Goal: Information Seeking & Learning: Check status

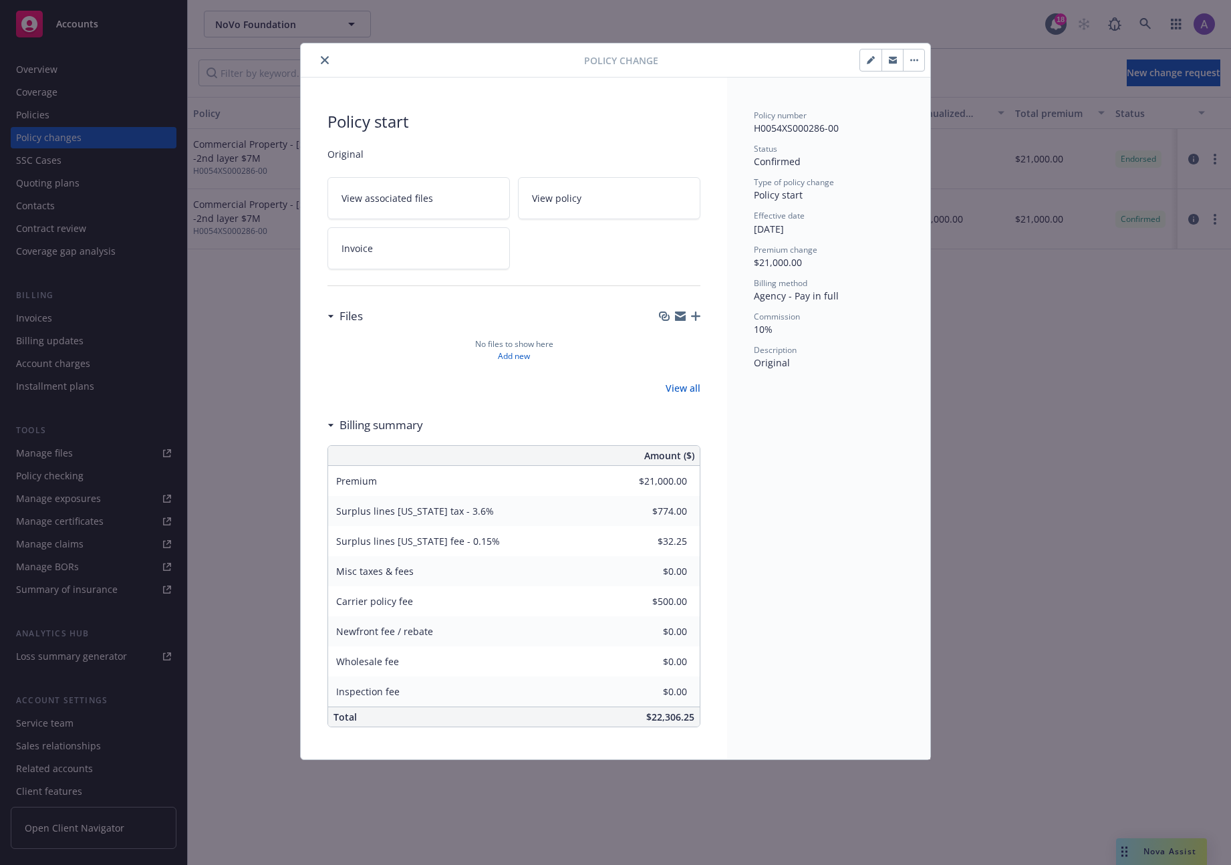
click at [773, 129] on span "H0054XS000286-00" at bounding box center [796, 128] width 85 height 13
drag, startPoint x: 861, startPoint y: 121, endPoint x: 731, endPoint y: 132, distance: 130.1
click at [731, 132] on div "Policy number H0054XS000286-00 Status Confirmed Type of policy change Policy st…" at bounding box center [828, 419] width 203 height 682
drag, startPoint x: 771, startPoint y: 130, endPoint x: 855, endPoint y: 131, distance: 84.9
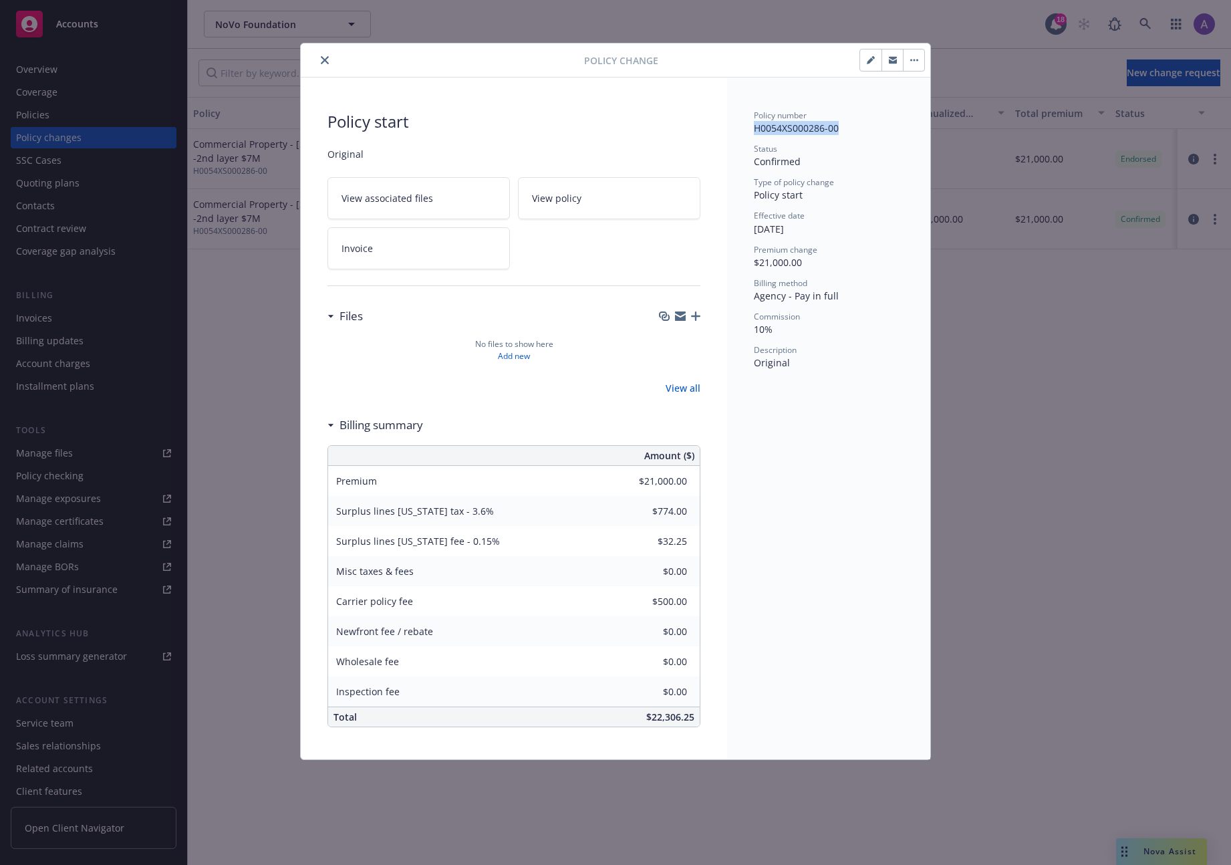
click at [855, 131] on div "Policy number H0054XS000286-00 Status Confirmed Type of policy change Policy st…" at bounding box center [828, 419] width 203 height 682
click at [833, 154] on div "Status Confirmed" at bounding box center [829, 155] width 150 height 25
drag, startPoint x: 754, startPoint y: 127, endPoint x: 888, endPoint y: 125, distance: 133.7
click at [888, 125] on div "Policy number H0054XS000286-00" at bounding box center [829, 122] width 150 height 25
copy span "H0054XS000286-00"
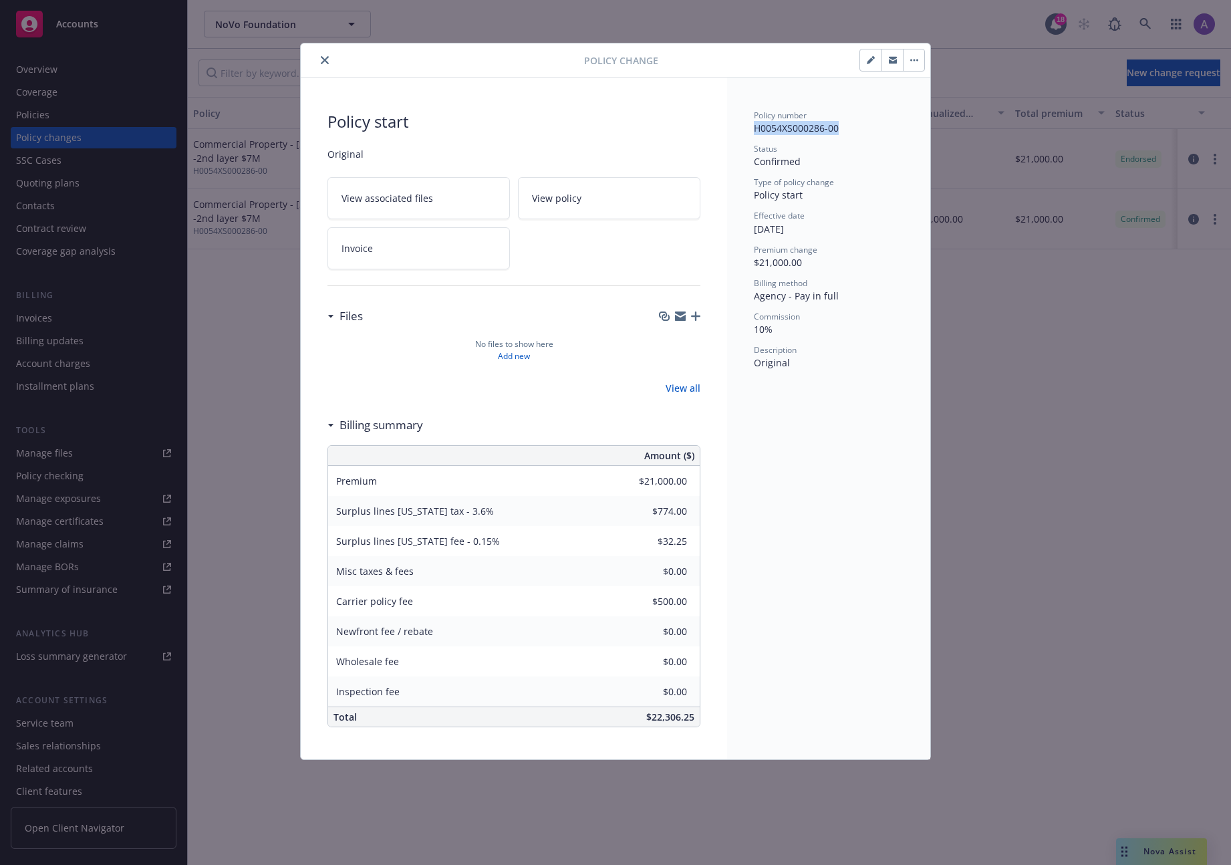
click at [876, 54] on button "button" at bounding box center [870, 59] width 21 height 21
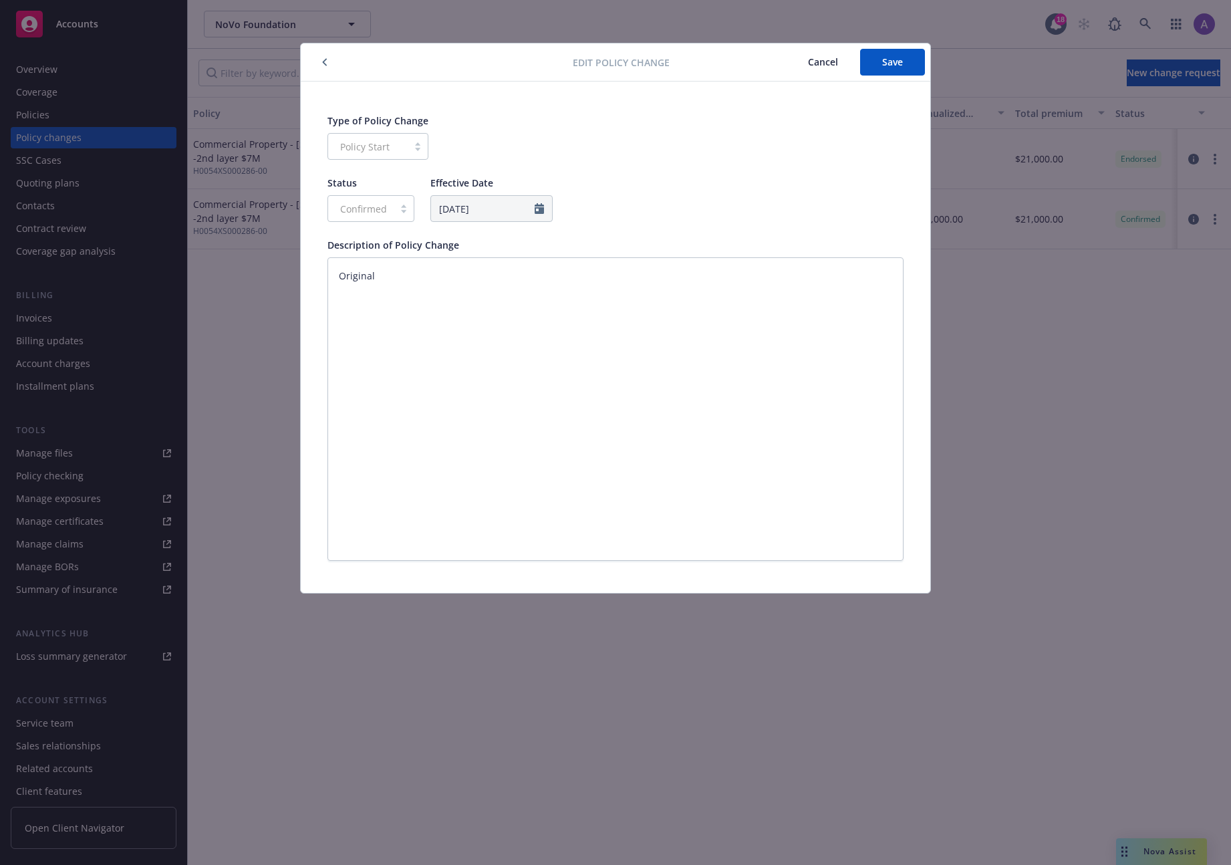
click at [327, 63] on button "button" at bounding box center [325, 62] width 16 height 16
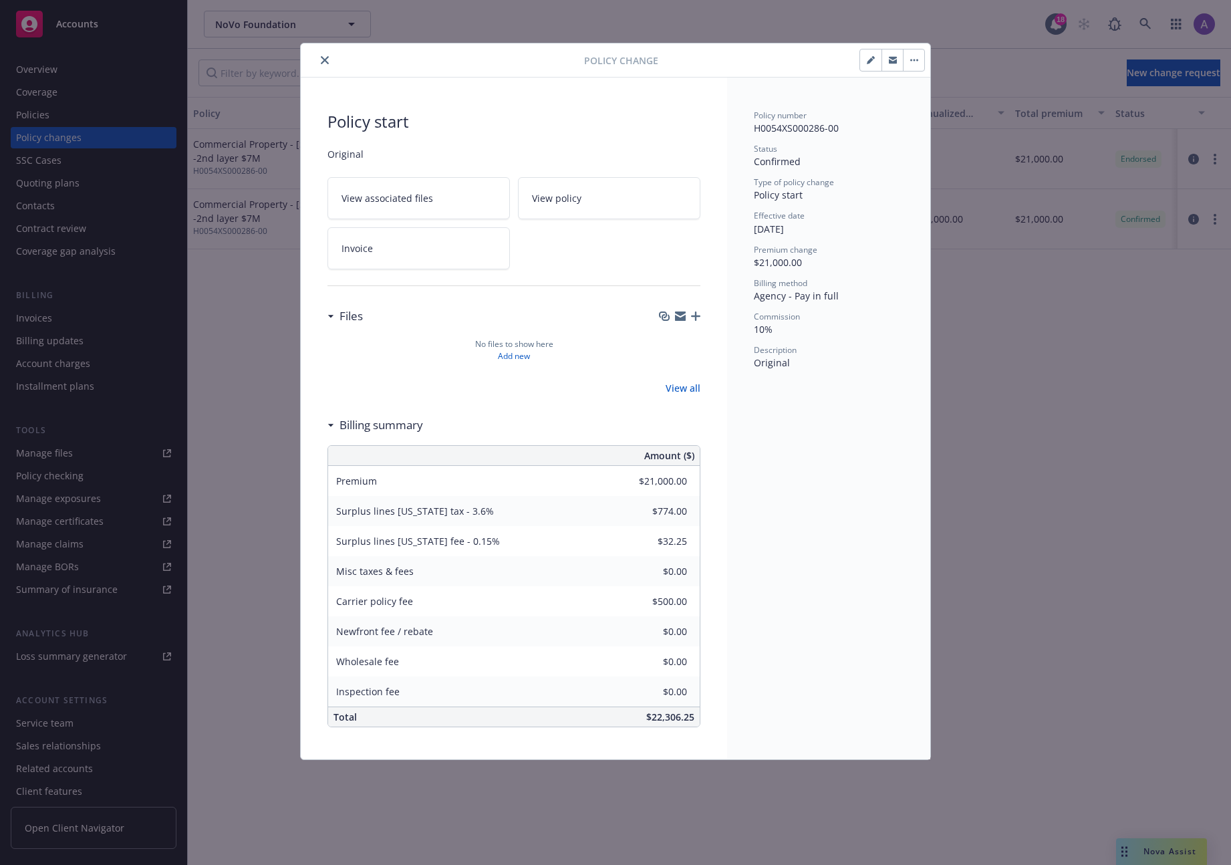
click at [927, 61] on div "Policy Change" at bounding box center [616, 60] width 630 height 34
click at [920, 59] on button "button" at bounding box center [913, 59] width 21 height 21
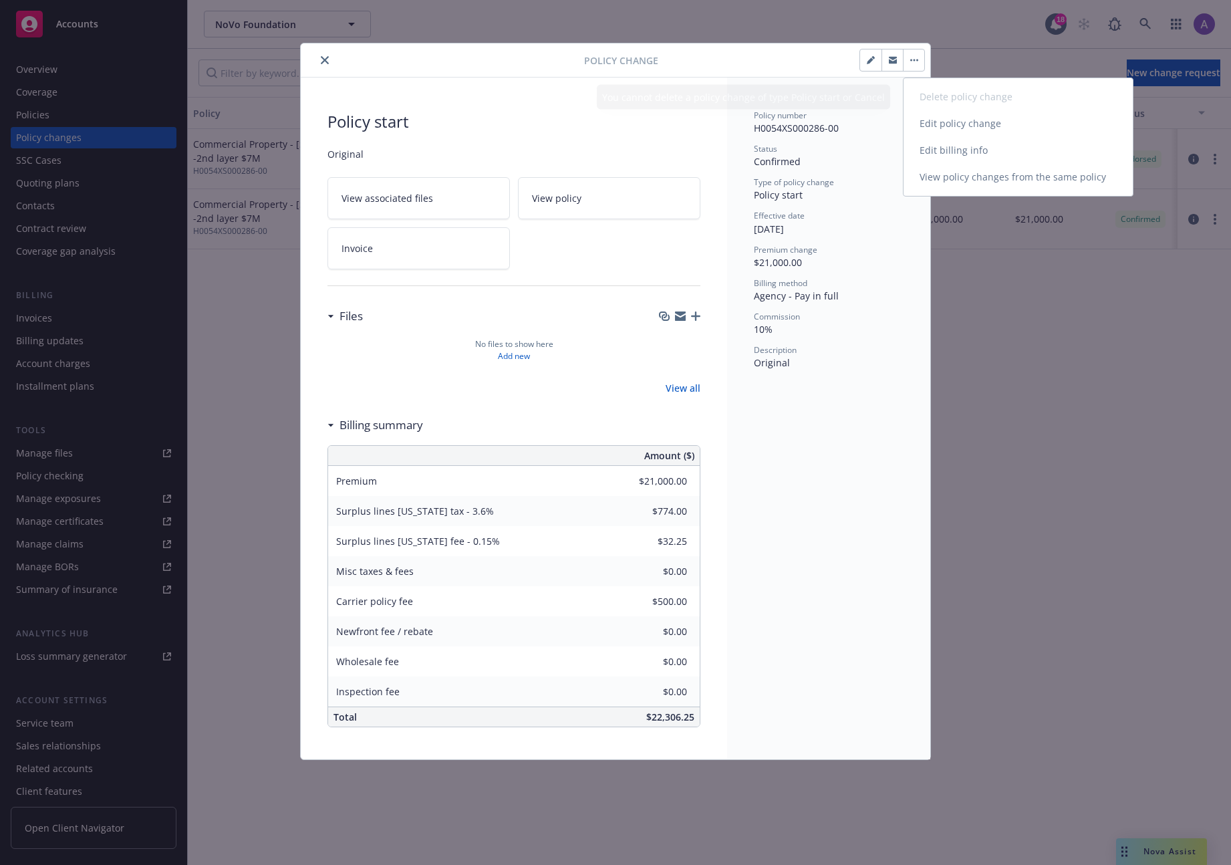
click at [946, 124] on link "Edit policy change" at bounding box center [1018, 123] width 229 height 27
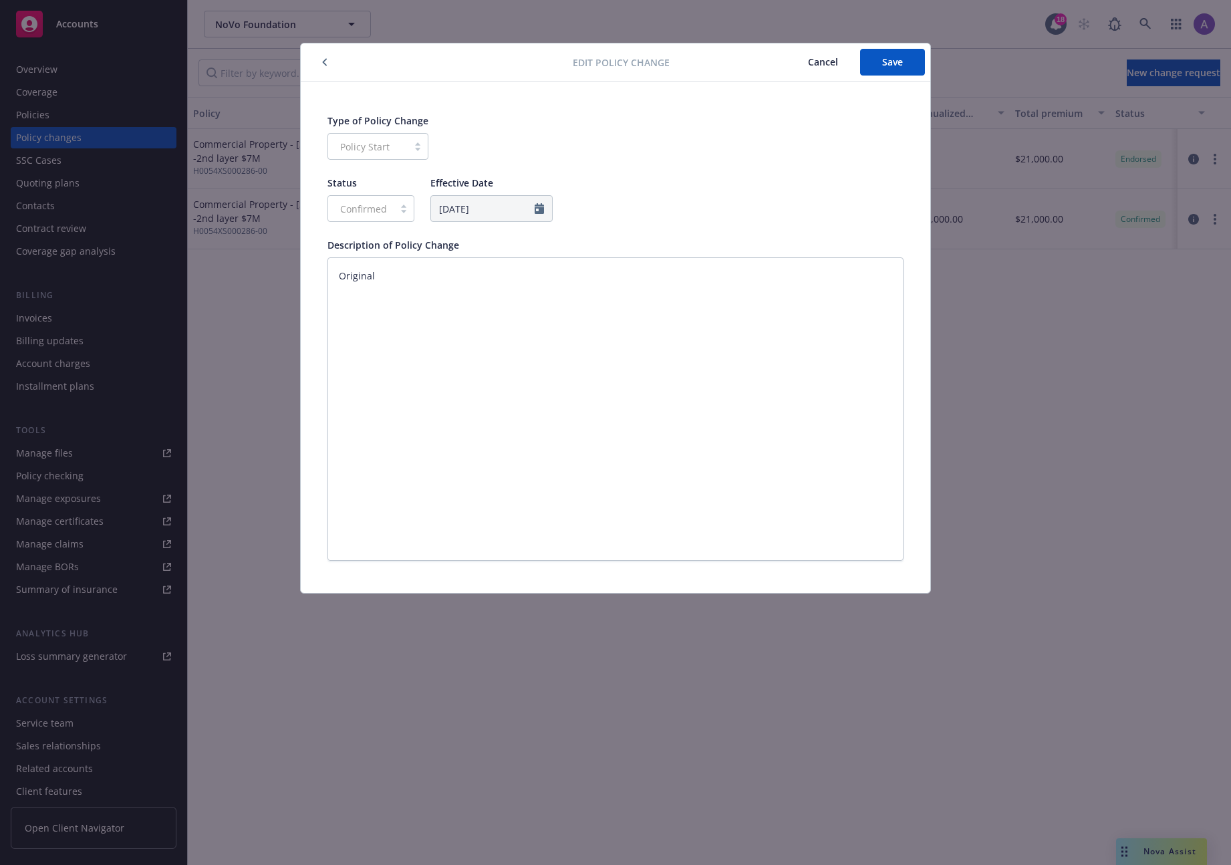
click at [394, 145] on div "Policy Start" at bounding box center [377, 146] width 101 height 27
click at [379, 207] on div "Confirmed" at bounding box center [370, 208] width 87 height 27
click at [322, 61] on icon "button" at bounding box center [324, 62] width 5 height 8
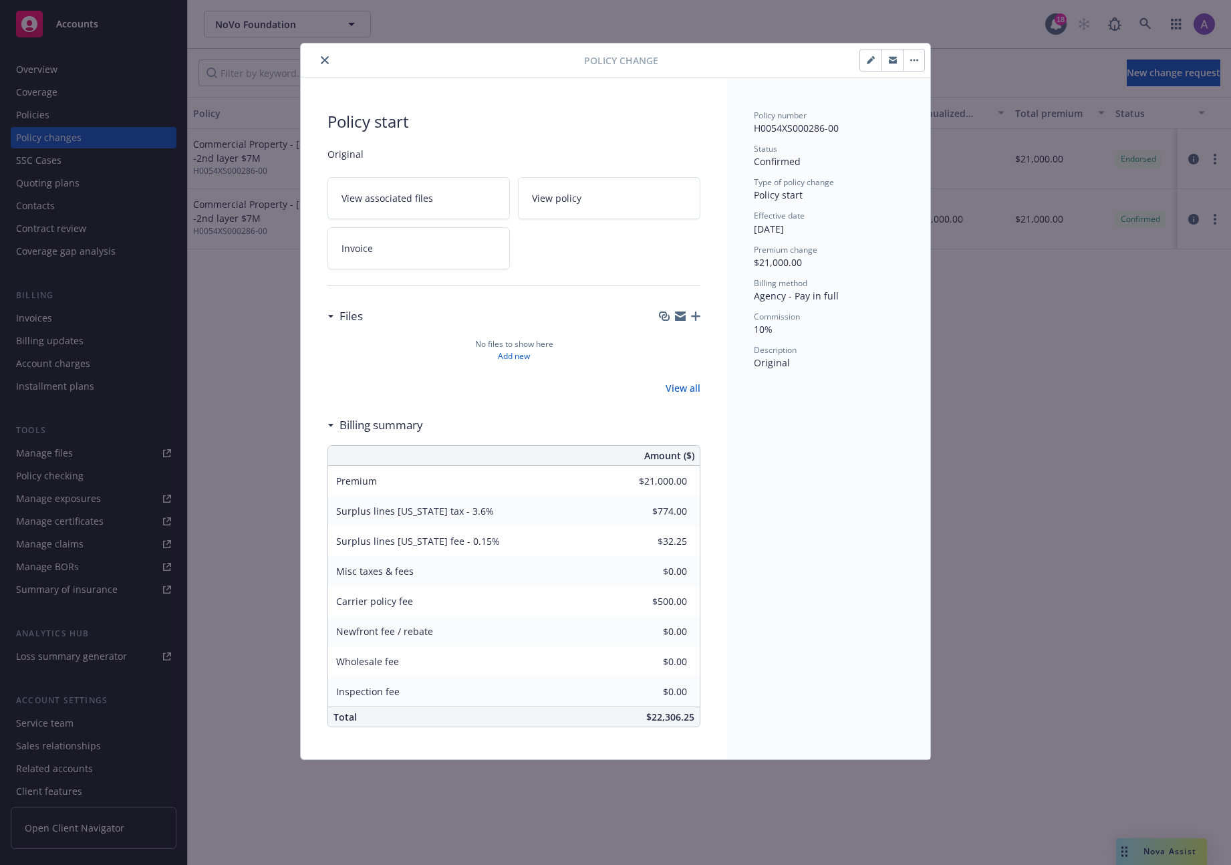
click at [870, 64] on button "button" at bounding box center [870, 59] width 21 height 21
type textarea "x"
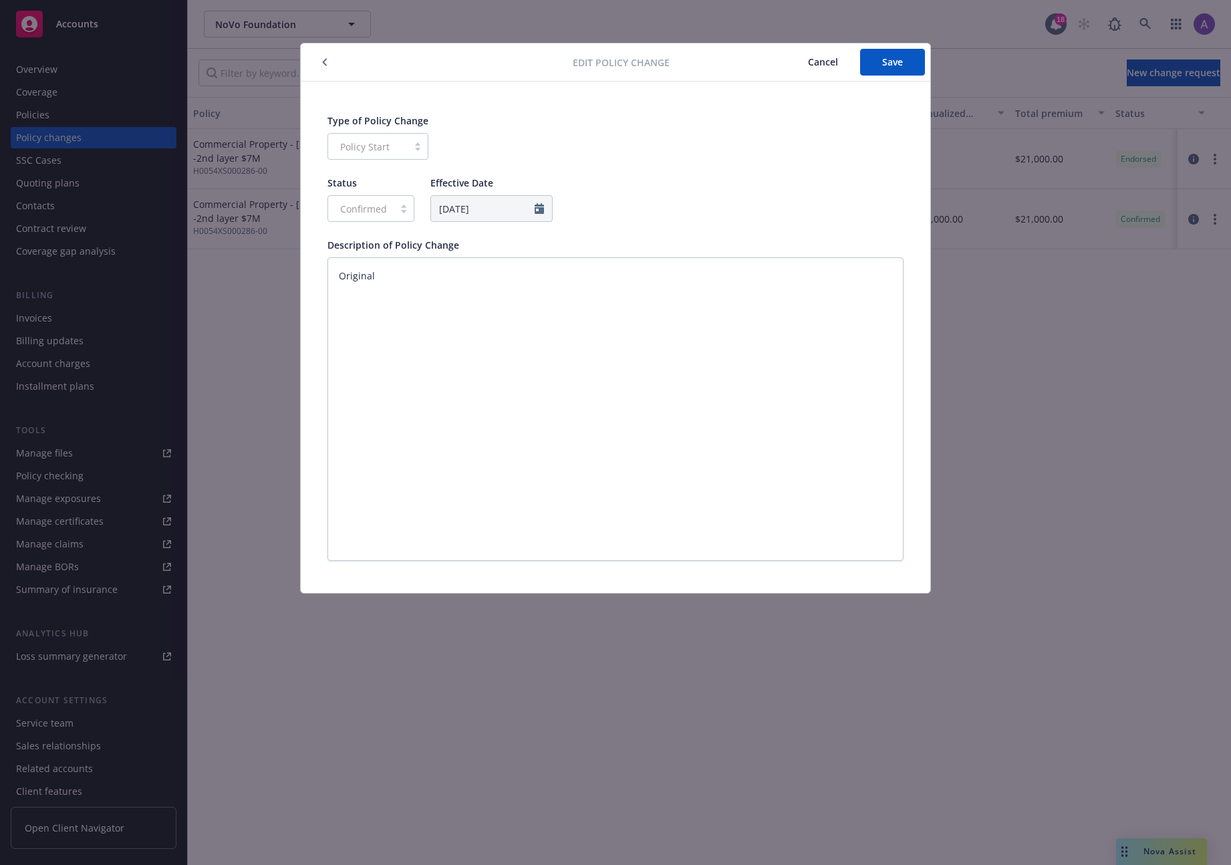
click at [319, 59] on button "button" at bounding box center [325, 62] width 16 height 16
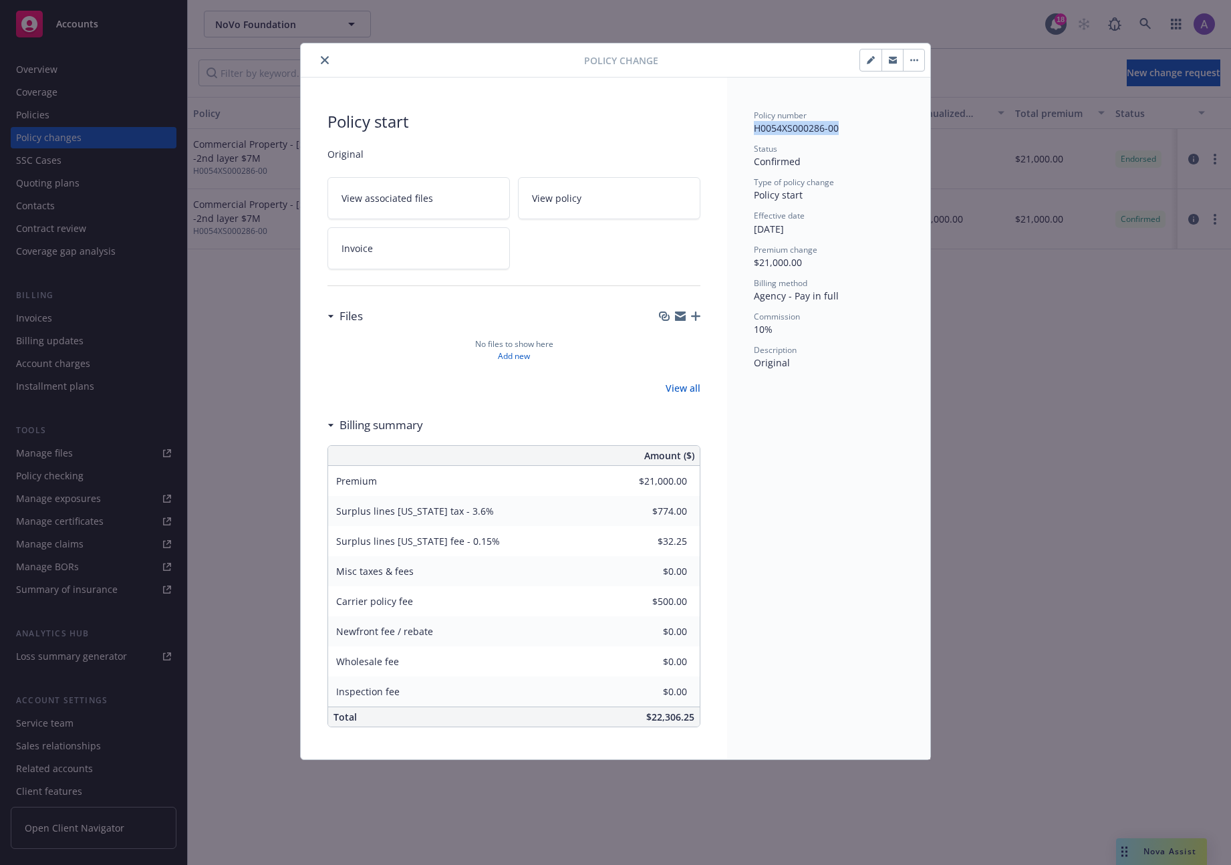
drag, startPoint x: 754, startPoint y: 127, endPoint x: 865, endPoint y: 128, distance: 111.6
click at [865, 128] on div "Policy number H0054XS000286-00" at bounding box center [829, 122] width 150 height 25
copy span "H0054XS000286-00"
click at [847, 130] on div "Policy number H0054XS000286-00" at bounding box center [829, 122] width 150 height 25
click at [814, 434] on div "Policy number H0054XS000286-00 Status Confirmed Type of policy change Policy st…" at bounding box center [828, 419] width 203 height 682
